Goal: Transaction & Acquisition: Purchase product/service

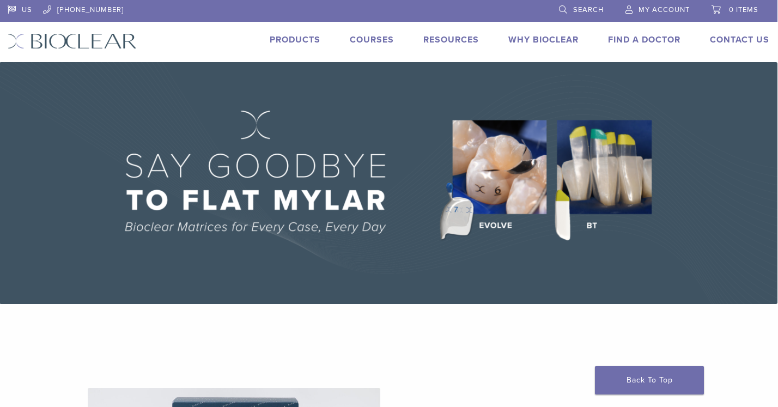
scroll to position [0, 1]
click at [283, 40] on link "Products" at bounding box center [295, 39] width 51 height 11
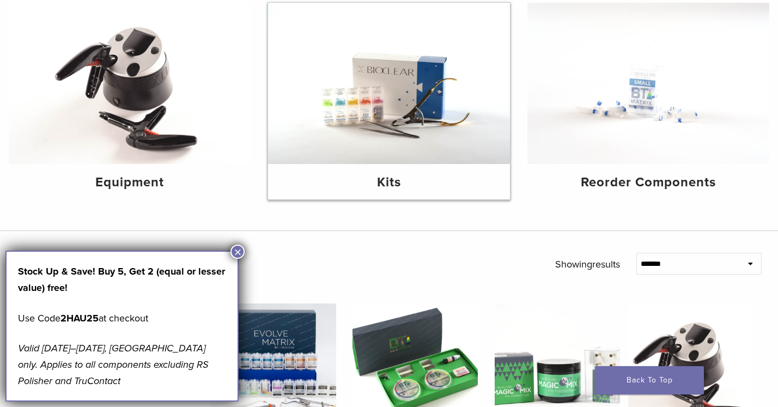
scroll to position [148, 0]
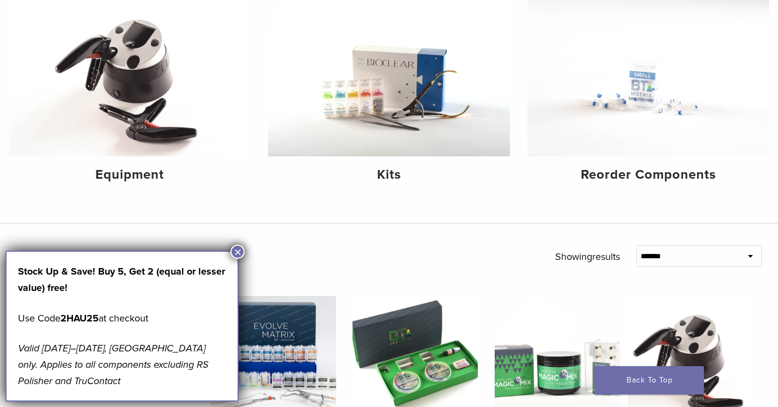
click at [236, 251] on button "×" at bounding box center [237, 251] width 14 height 14
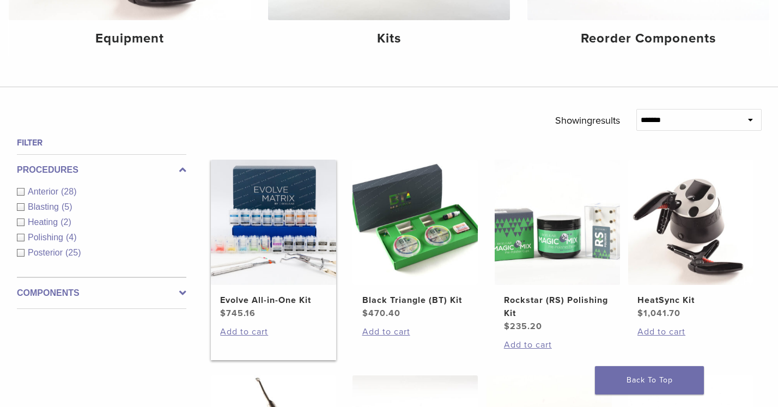
scroll to position [289, 0]
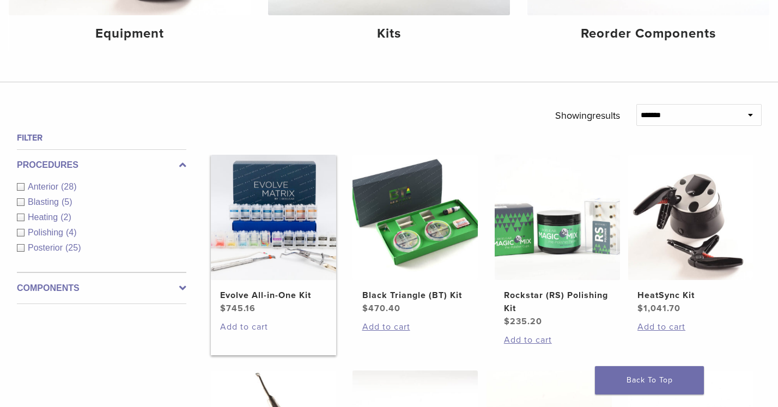
click at [245, 326] on link "Add to cart" at bounding box center [273, 326] width 107 height 13
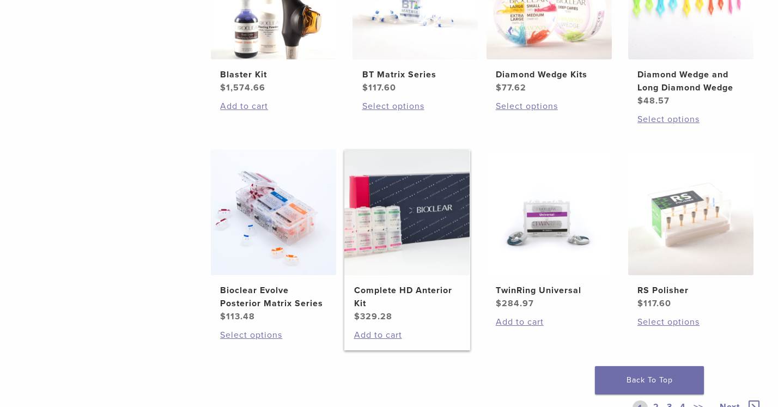
scroll to position [728, 0]
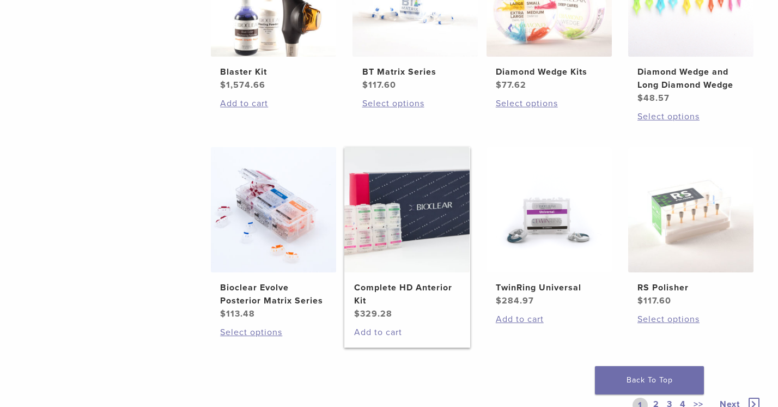
click at [379, 331] on link "Add to cart" at bounding box center [407, 332] width 107 height 13
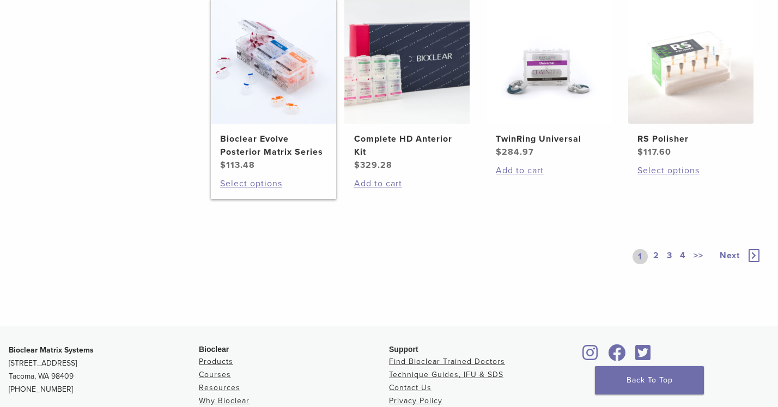
scroll to position [888, 0]
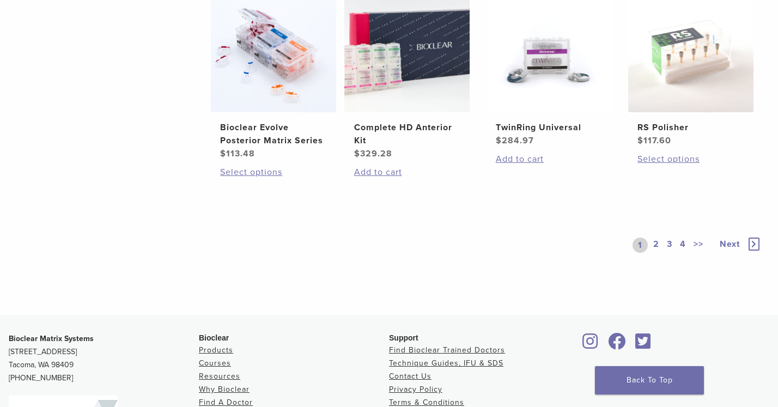
click at [682, 243] on link "4" at bounding box center [682, 244] width 10 height 15
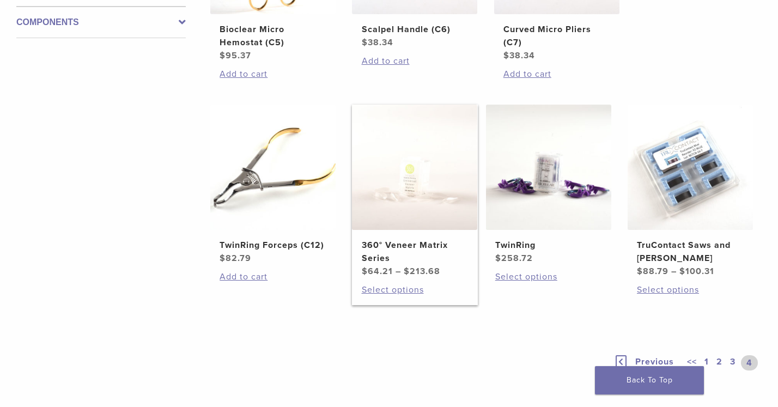
scroll to position [555, 1]
click at [385, 286] on link "Select options" at bounding box center [414, 289] width 107 height 13
click at [385, 289] on link "Select options" at bounding box center [414, 289] width 107 height 13
